Goal: Information Seeking & Learning: Learn about a topic

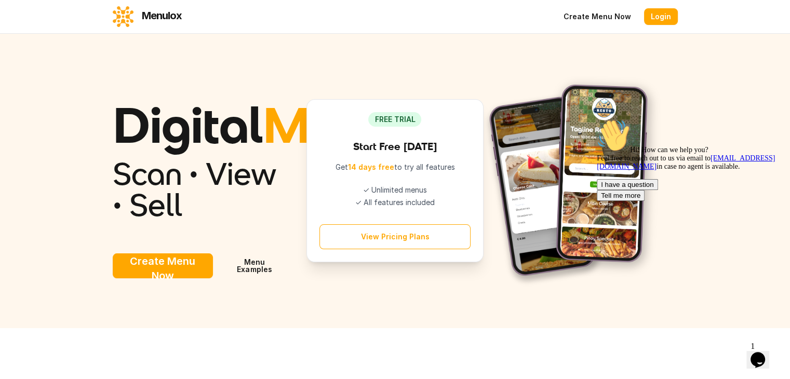
click at [225, 278] on link "Menu Examples" at bounding box center [254, 265] width 71 height 25
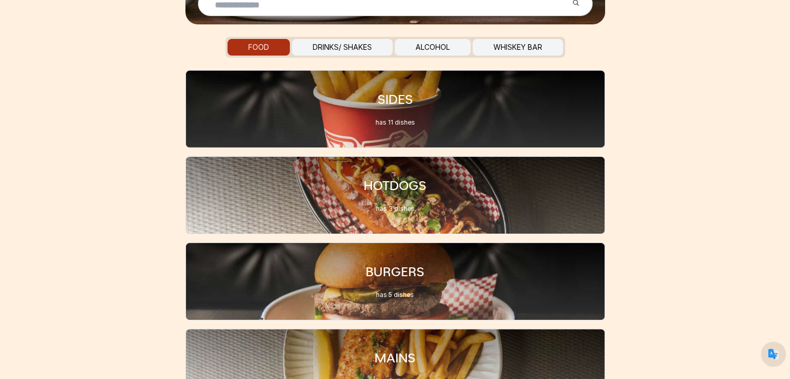
scroll to position [241, 0]
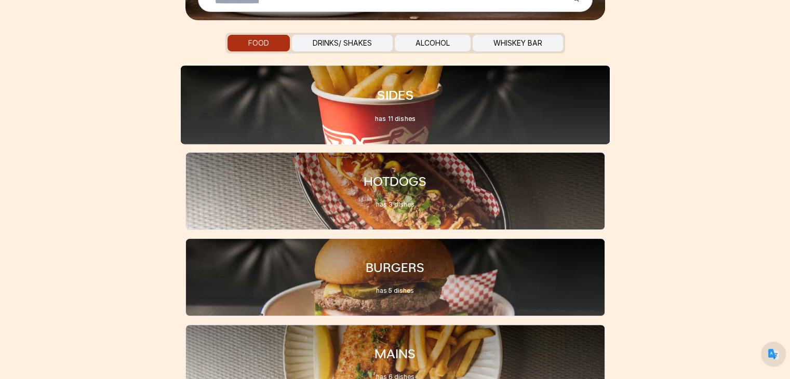
click at [453, 113] on div "SIDES has 11 dishes" at bounding box center [395, 105] width 430 height 80
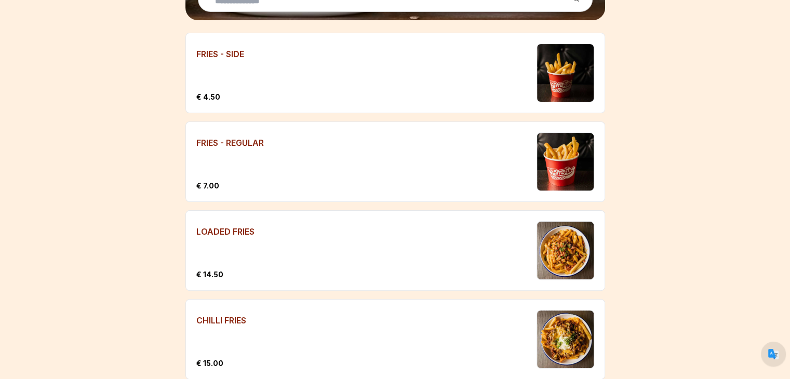
click at [308, 333] on div "CHILLI FRIES € 15.00" at bounding box center [361, 339] width 330 height 59
click at [295, 246] on div "LOADED FRIES € 14.50" at bounding box center [361, 250] width 330 height 59
click at [291, 154] on div "FRIES - REGULAR € 7.00" at bounding box center [361, 161] width 330 height 59
click at [281, 76] on div "FRIES - SIDE € 4.50" at bounding box center [361, 73] width 330 height 59
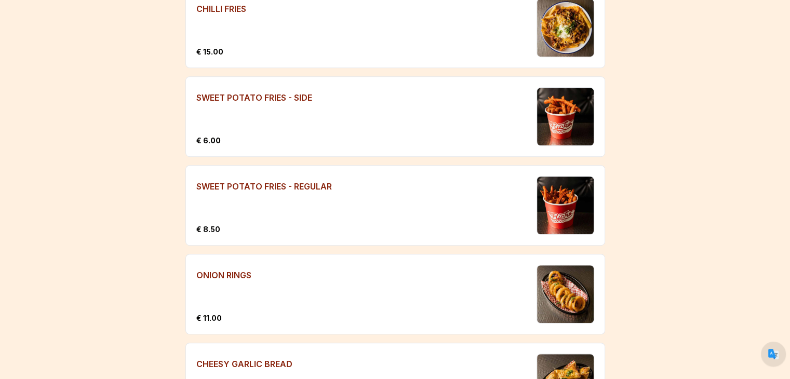
scroll to position [864, 0]
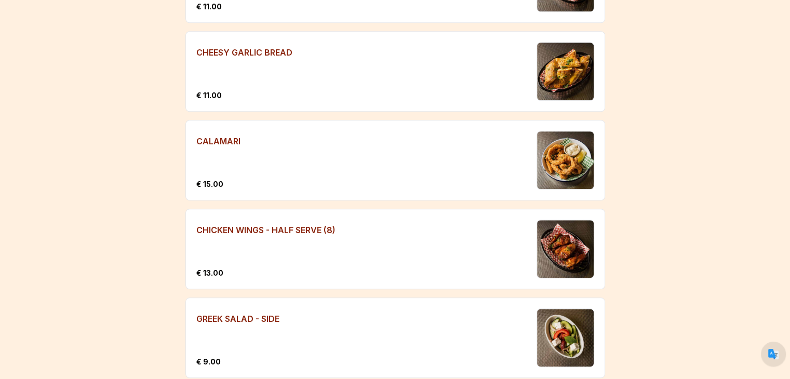
click at [344, 308] on div "GREEK SALAD - SIDE € 9.00" at bounding box center [361, 337] width 330 height 59
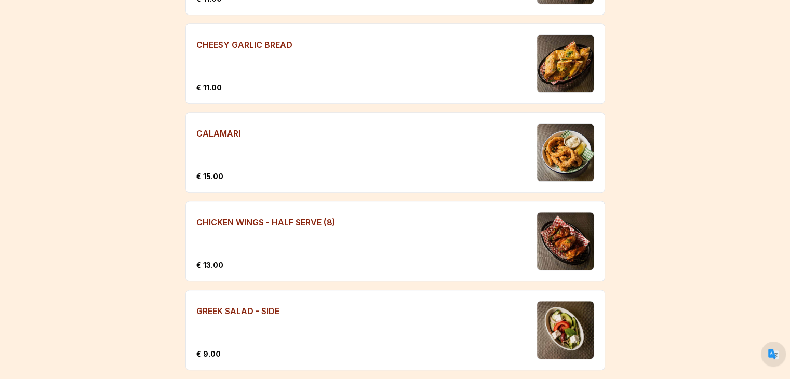
scroll to position [882, 0]
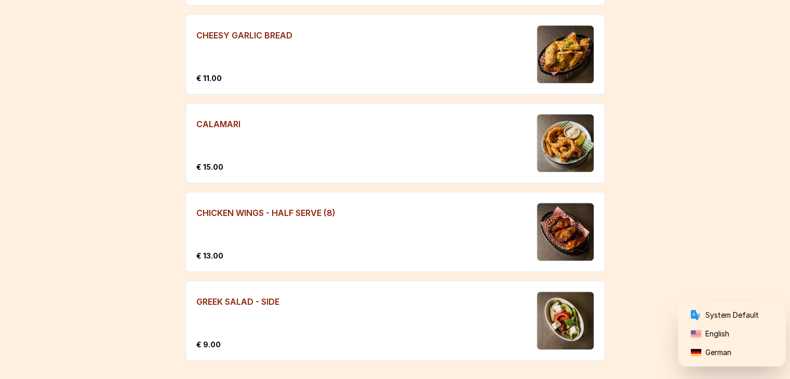
click at [769, 355] on div "System Default English German" at bounding box center [773, 354] width 25 height 25
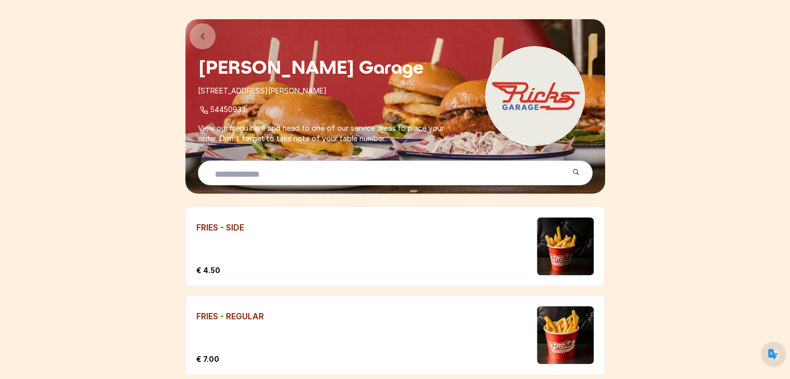
scroll to position [0, 0]
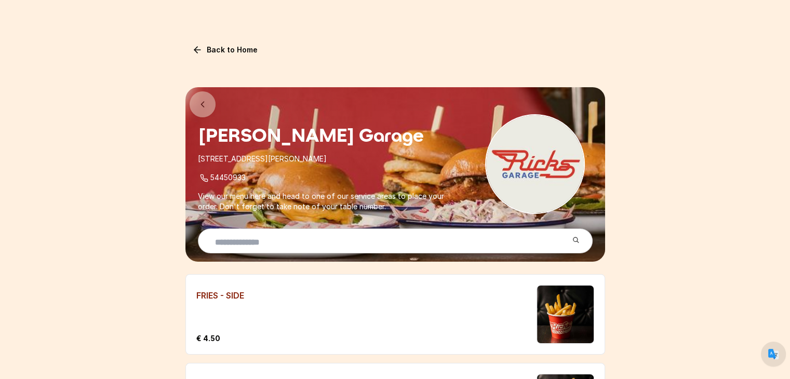
click at [220, 48] on link "Back to Home" at bounding box center [224, 50] width 79 height 17
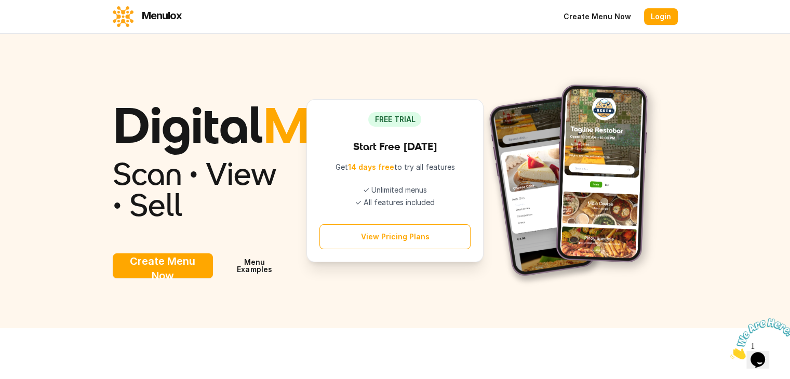
click at [592, 241] on img at bounding box center [571, 180] width 177 height 211
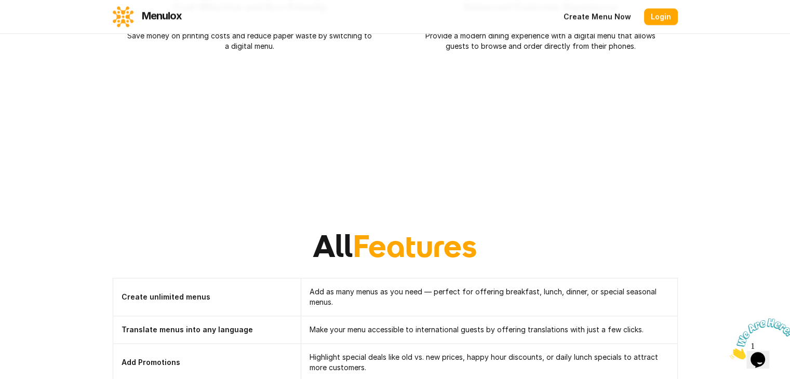
scroll to position [1194, 0]
